Goal: Task Accomplishment & Management: Manage account settings

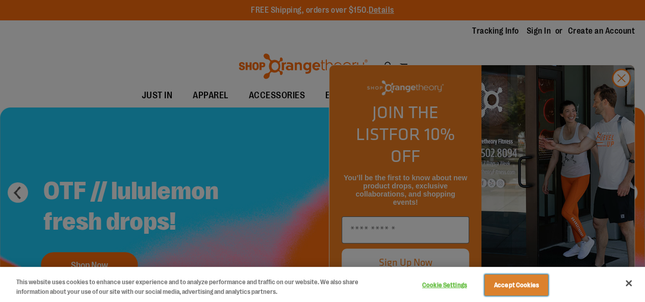
click at [537, 282] on button "Accept Cookies" at bounding box center [517, 285] width 64 height 21
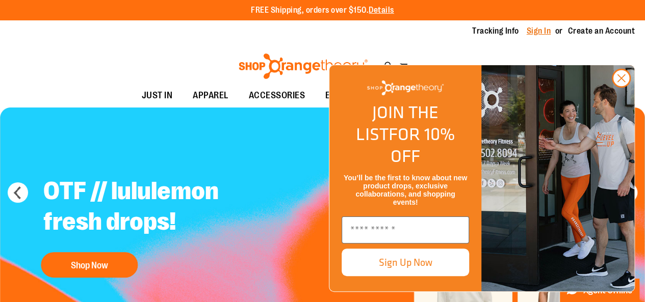
click at [542, 26] on link "Sign In" at bounding box center [539, 31] width 24 height 11
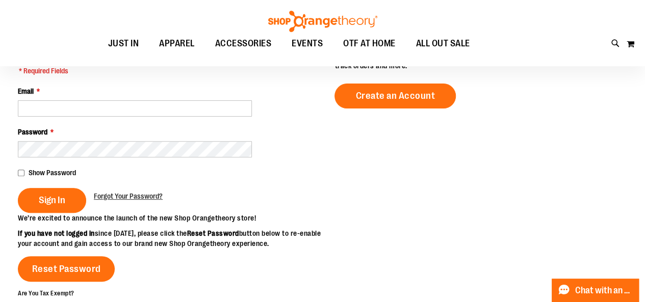
scroll to position [120, 0]
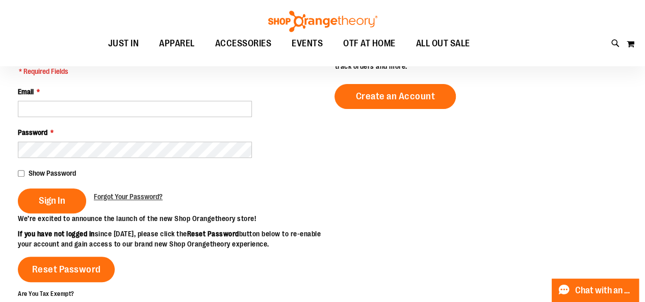
click at [63, 90] on div "Email *" at bounding box center [164, 102] width 293 height 31
click at [66, 120] on fieldset "If you have an account, sign in with your email address. * Required Fields Emai…" at bounding box center [164, 132] width 293 height 163
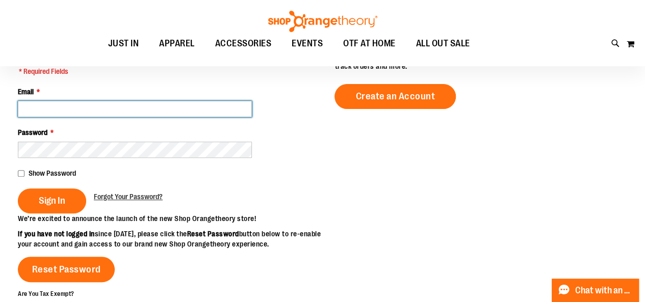
click at [51, 101] on input "Email *" at bounding box center [135, 109] width 234 height 16
